Goal: Find specific page/section: Find specific page/section

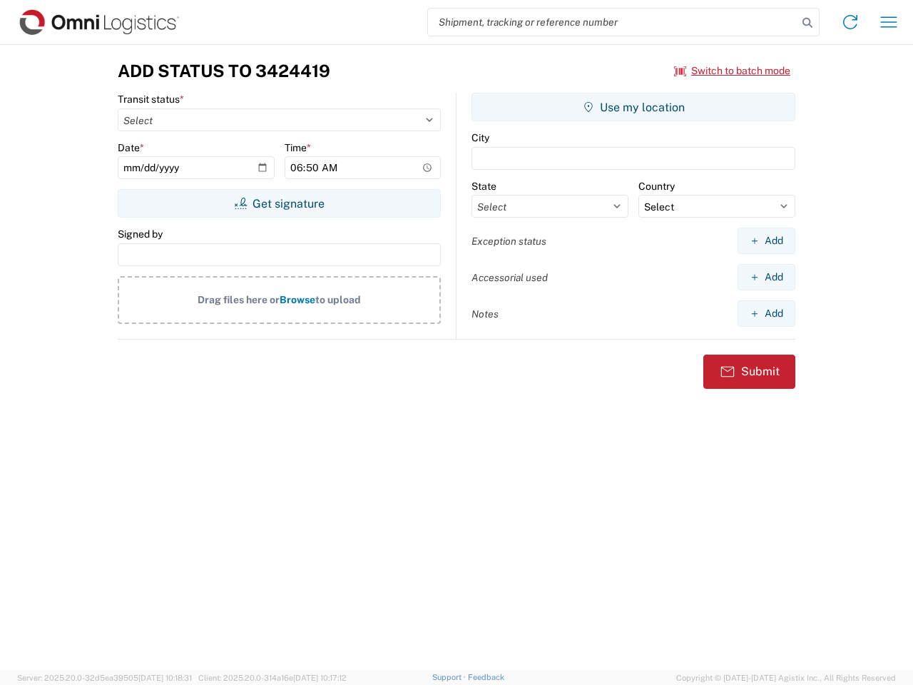
click at [613, 22] on input "search" at bounding box center [612, 22] width 369 height 27
click at [807, 23] on icon at bounding box center [807, 23] width 20 height 20
click at [850, 22] on icon at bounding box center [850, 22] width 23 height 23
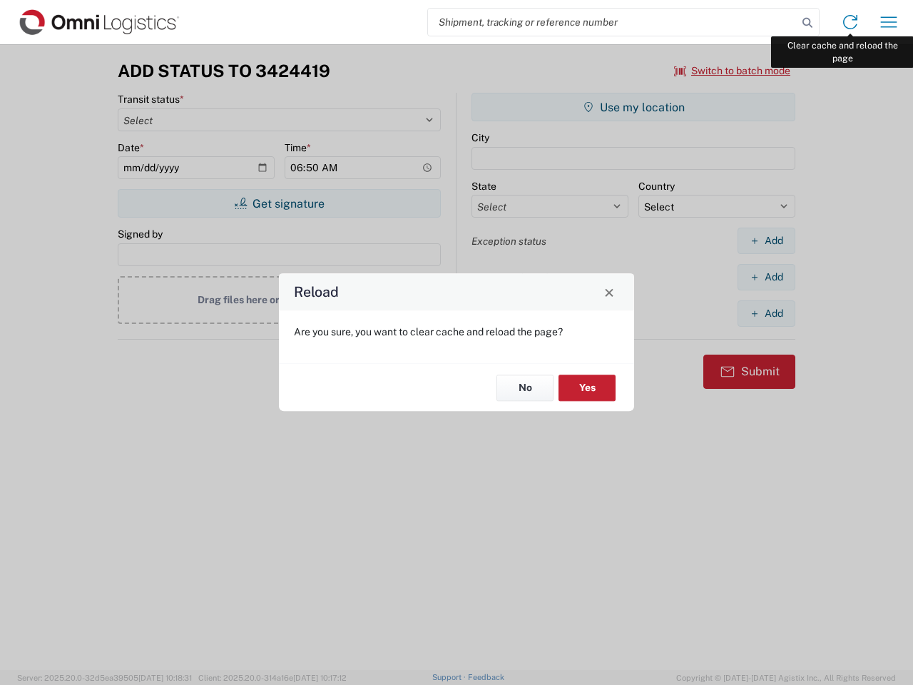
click at [889, 22] on div "Reload Are you sure, you want to clear cache and reload the page? No Yes" at bounding box center [456, 342] width 913 height 685
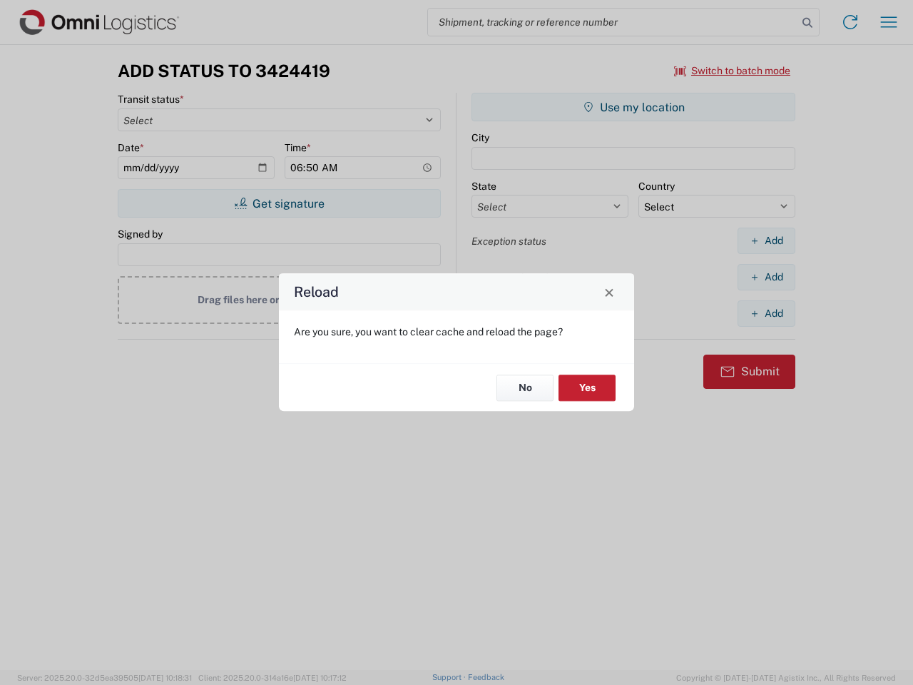
click at [732, 71] on div "Reload Are you sure, you want to clear cache and reload the page? No Yes" at bounding box center [456, 342] width 913 height 685
click at [279, 203] on div "Reload Are you sure, you want to clear cache and reload the page? No Yes" at bounding box center [456, 342] width 913 height 685
click at [633, 107] on div "Reload Are you sure, you want to clear cache and reload the page? No Yes" at bounding box center [456, 342] width 913 height 685
click at [766, 240] on div "Reload Are you sure, you want to clear cache and reload the page? No Yes" at bounding box center [456, 342] width 913 height 685
click at [766, 277] on div "Reload Are you sure, you want to clear cache and reload the page? No Yes" at bounding box center [456, 342] width 913 height 685
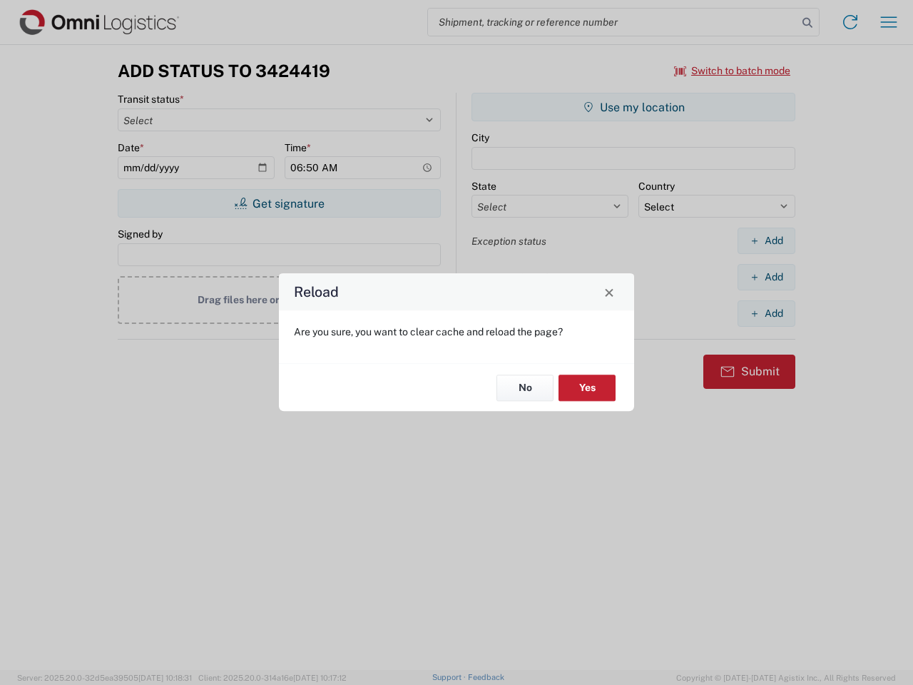
click at [766, 313] on div "Reload Are you sure, you want to clear cache and reload the page? No Yes" at bounding box center [456, 342] width 913 height 685
